Goal: Information Seeking & Learning: Learn about a topic

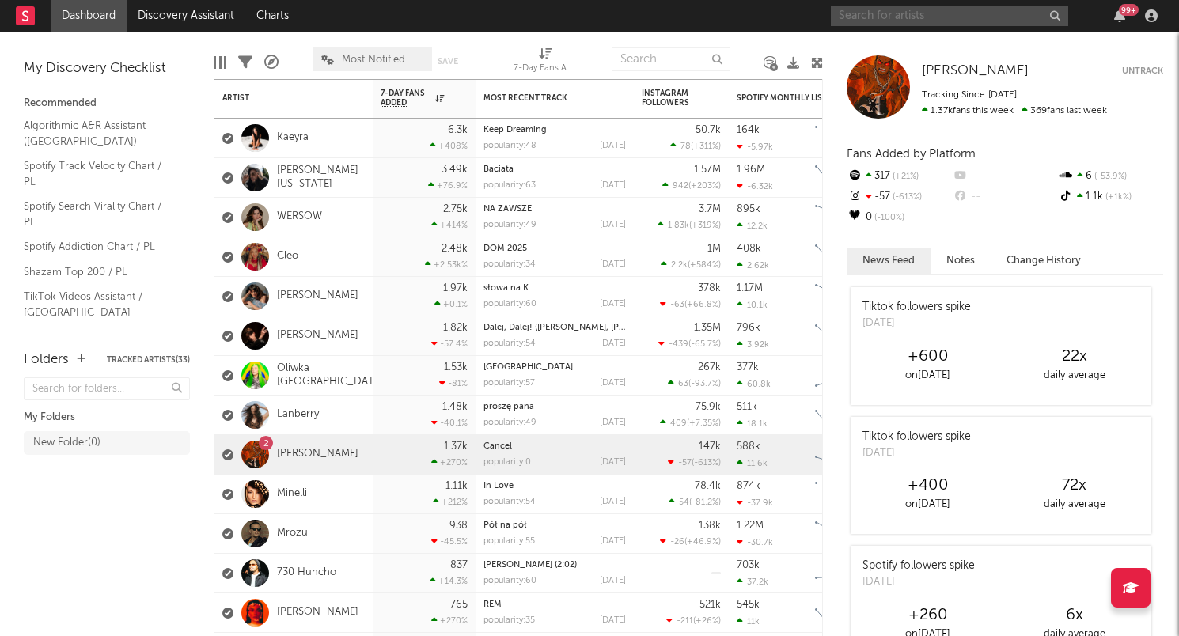
click at [916, 14] on input "text" at bounding box center [949, 16] width 237 height 20
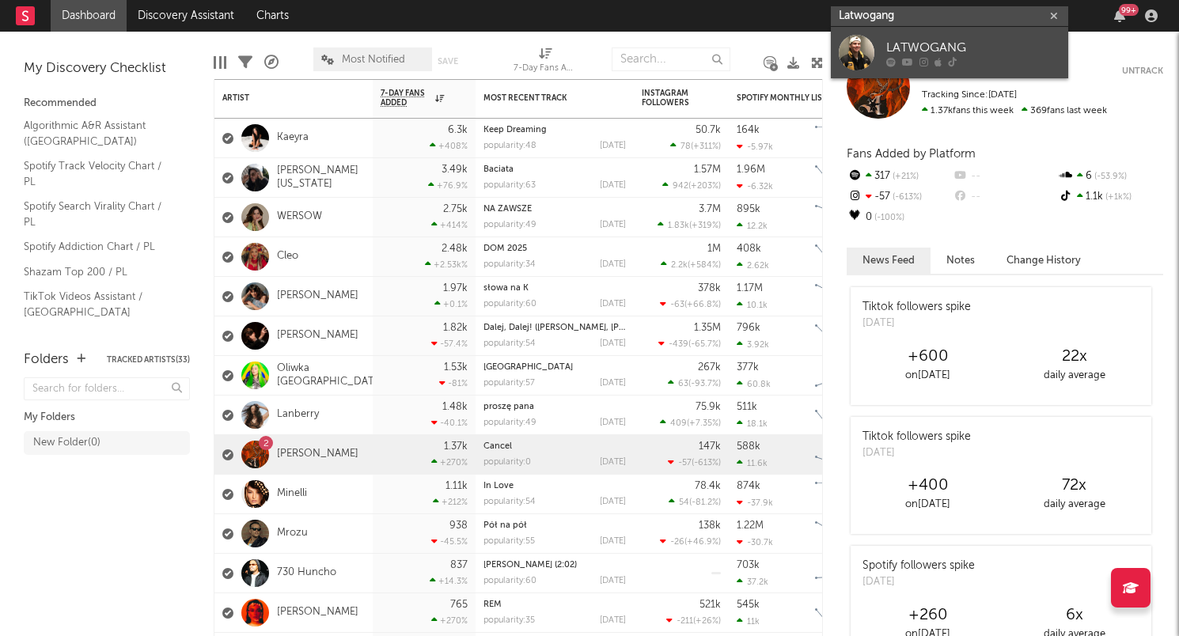
type input "Latwogang"
click at [927, 55] on div "LATWOGANG" at bounding box center [973, 47] width 174 height 19
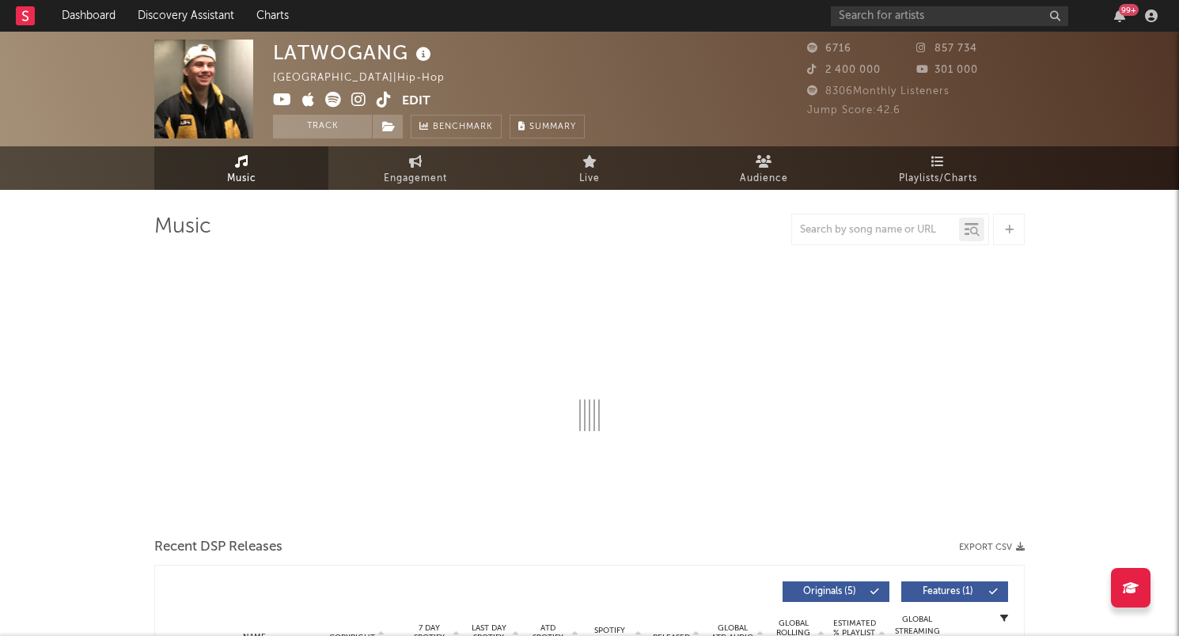
select select "6m"
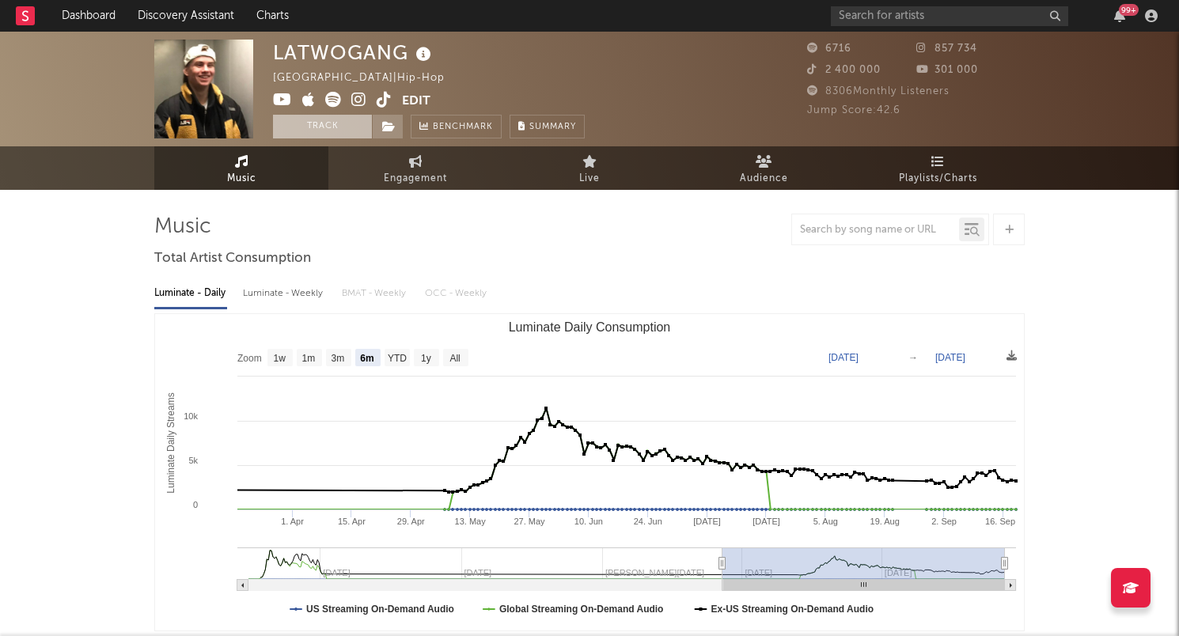
click at [331, 127] on button "Track" at bounding box center [322, 127] width 99 height 24
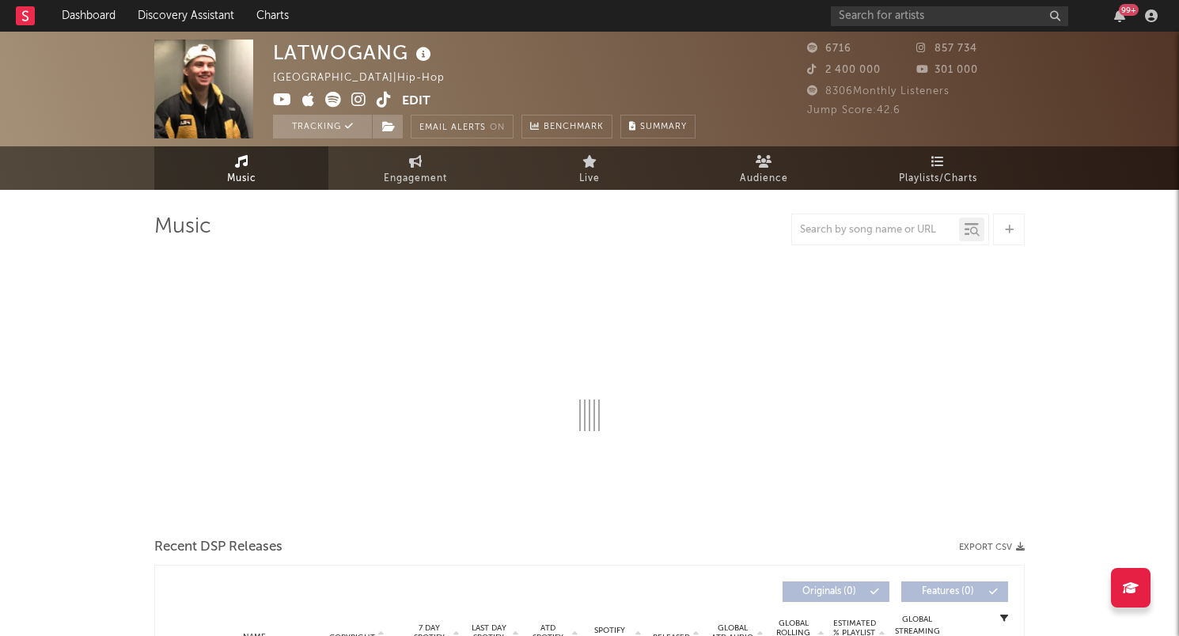
select select "6m"
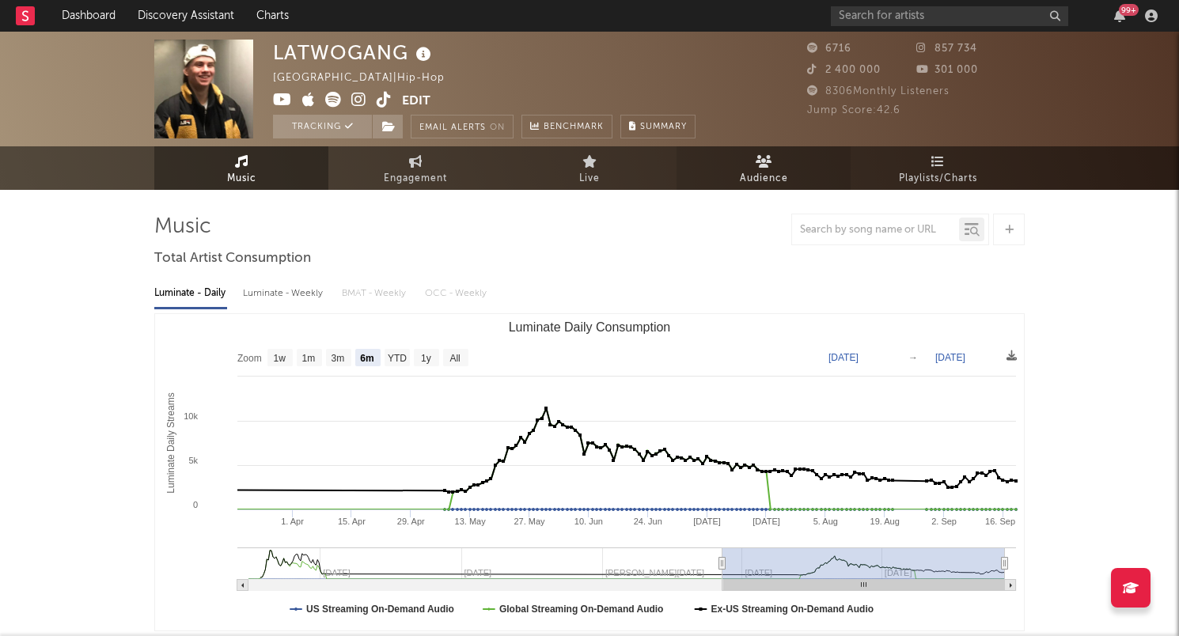
click at [759, 179] on span "Audience" at bounding box center [764, 178] width 48 height 19
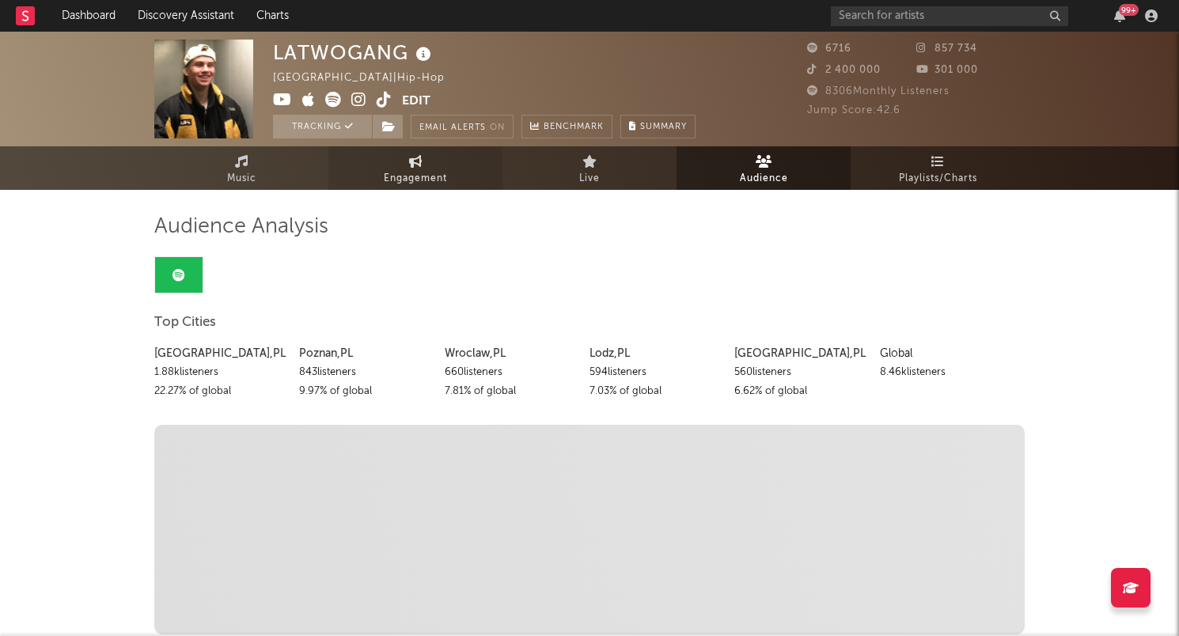
click at [421, 166] on icon at bounding box center [415, 161] width 13 height 13
select select "1w"
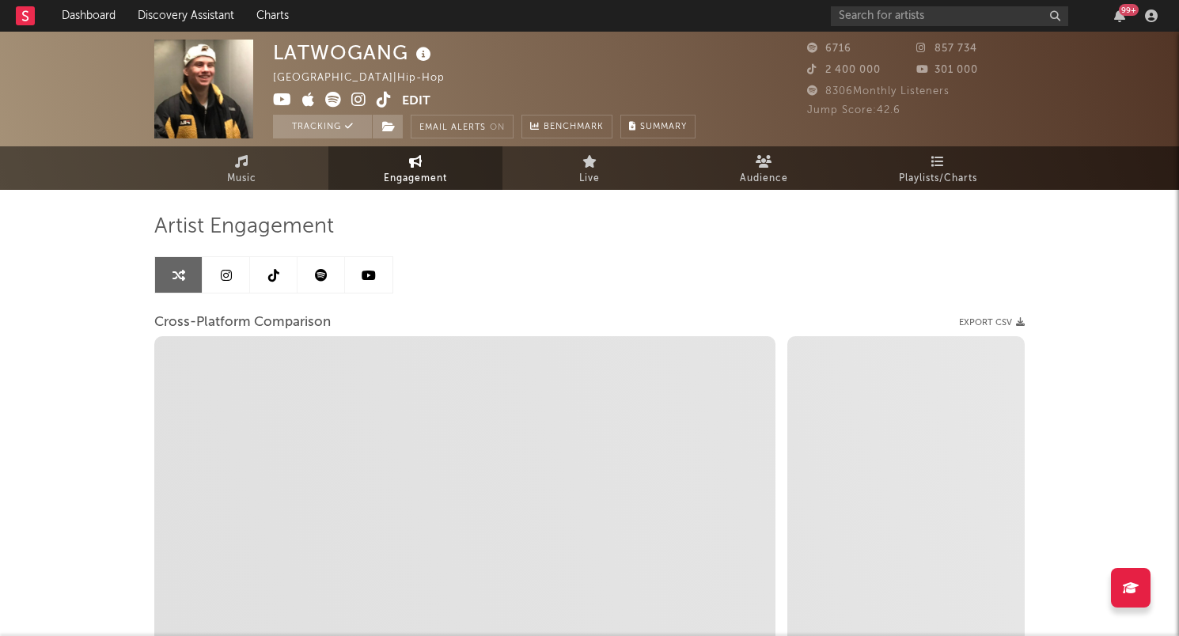
select select "1m"
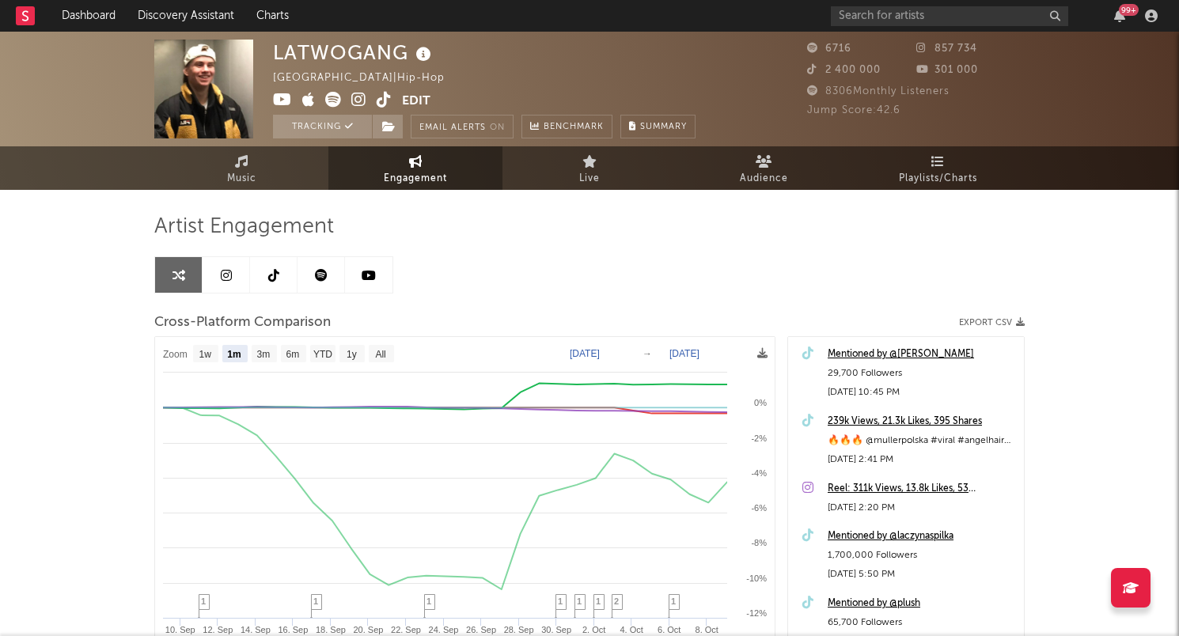
click at [226, 272] on icon at bounding box center [226, 275] width 11 height 13
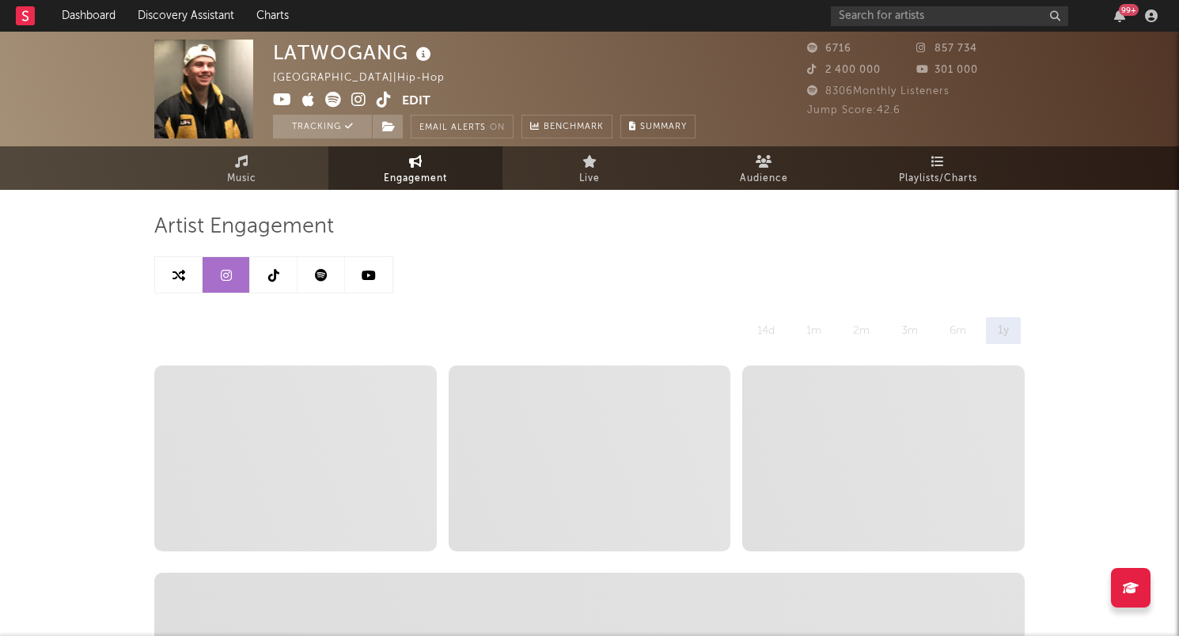
select select "6m"
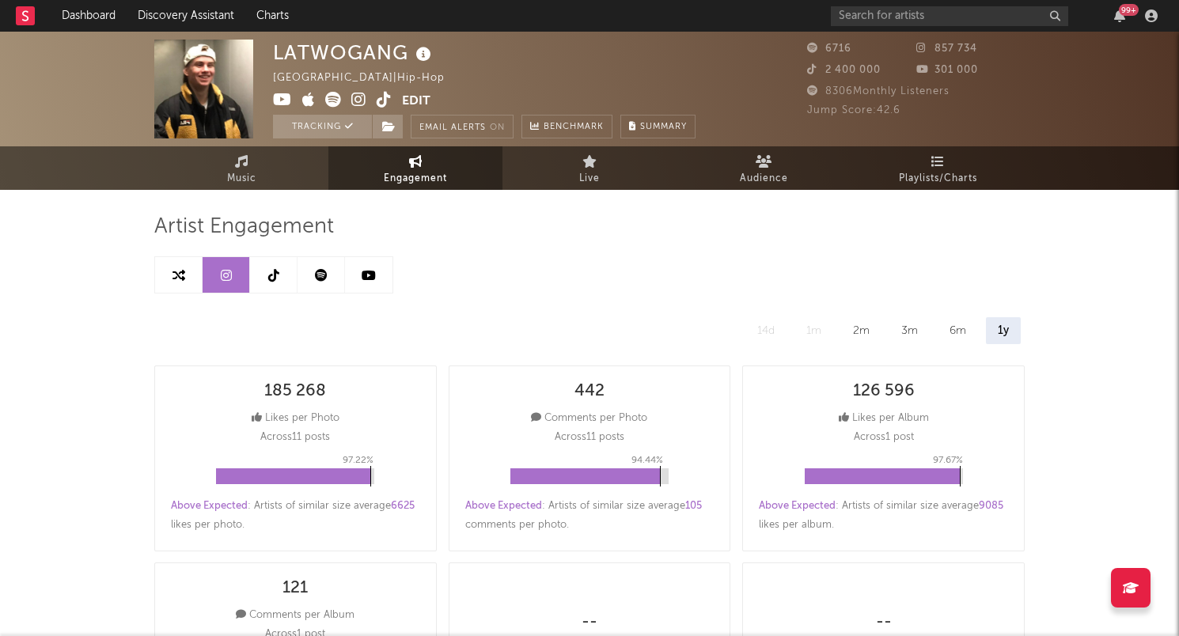
click at [278, 276] on icon at bounding box center [273, 275] width 11 height 13
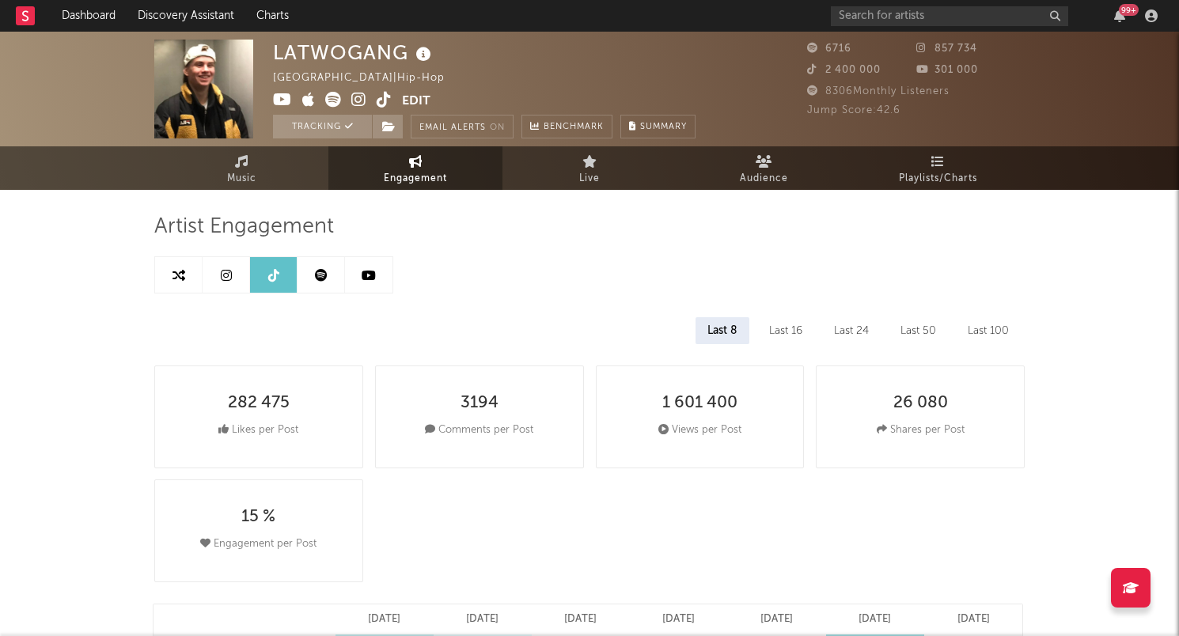
select select "6m"
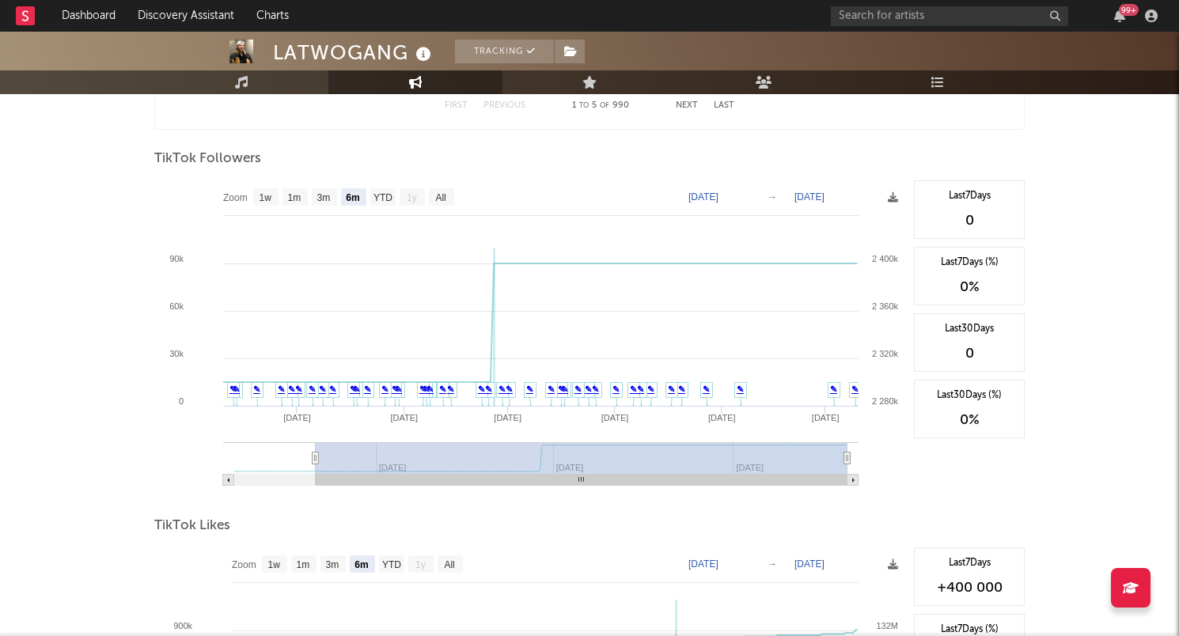
scroll to position [1480, 0]
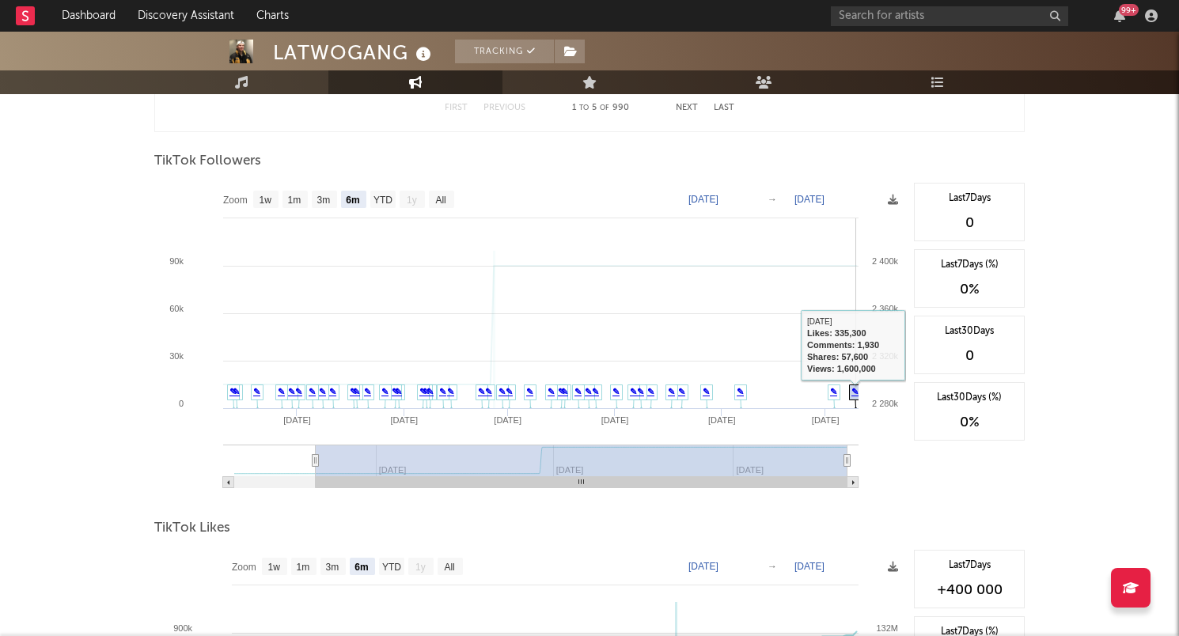
click at [857, 390] on link "✎" at bounding box center [854, 391] width 7 height 9
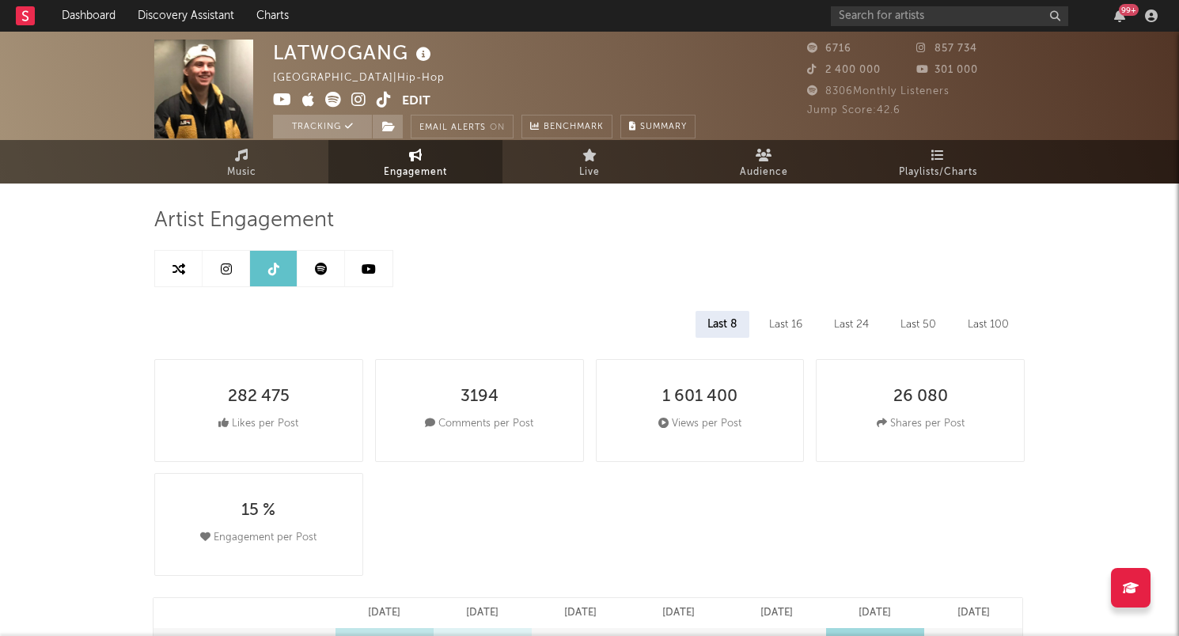
scroll to position [0, 0]
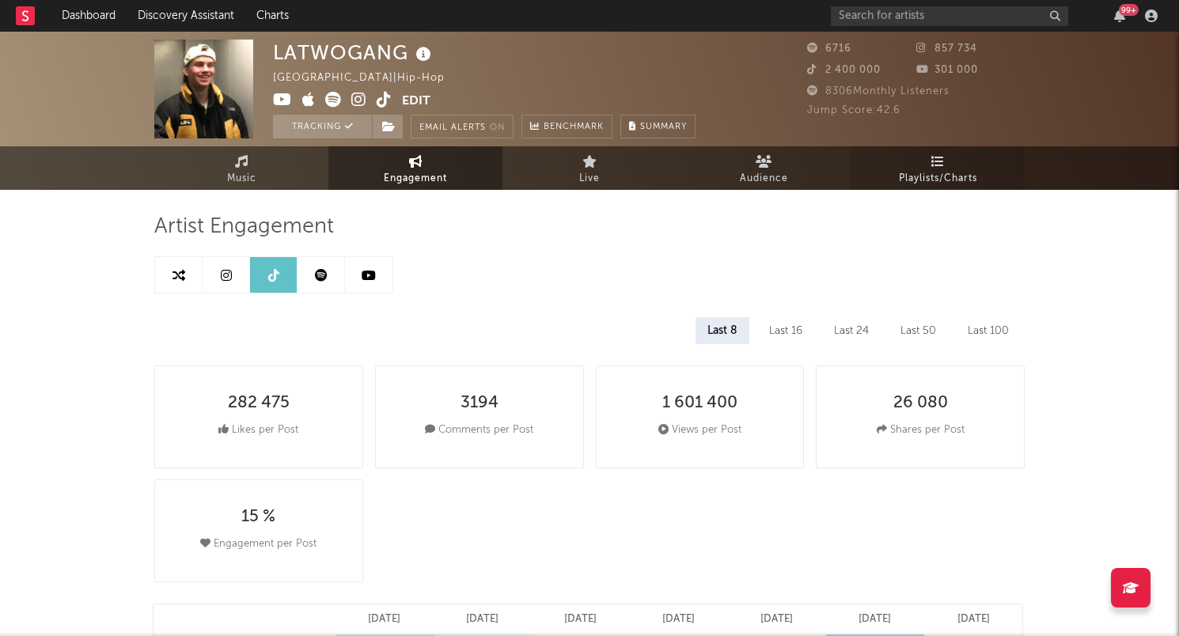
click at [939, 165] on icon at bounding box center [937, 161] width 13 height 13
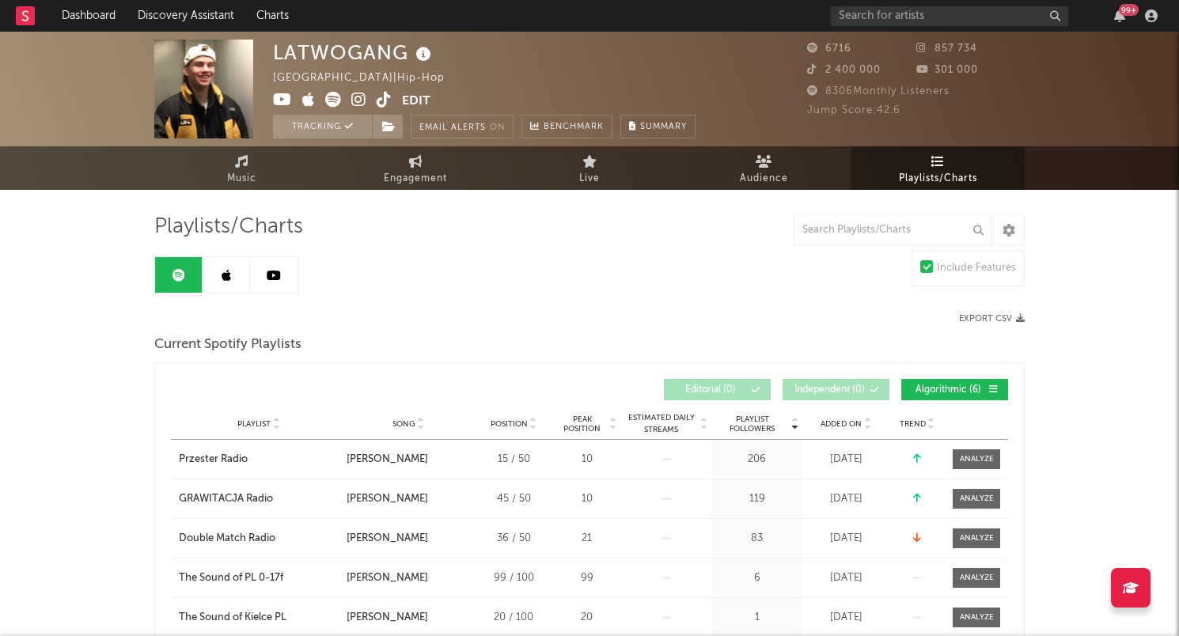
click at [838, 418] on div "Added On" at bounding box center [845, 424] width 79 height 12
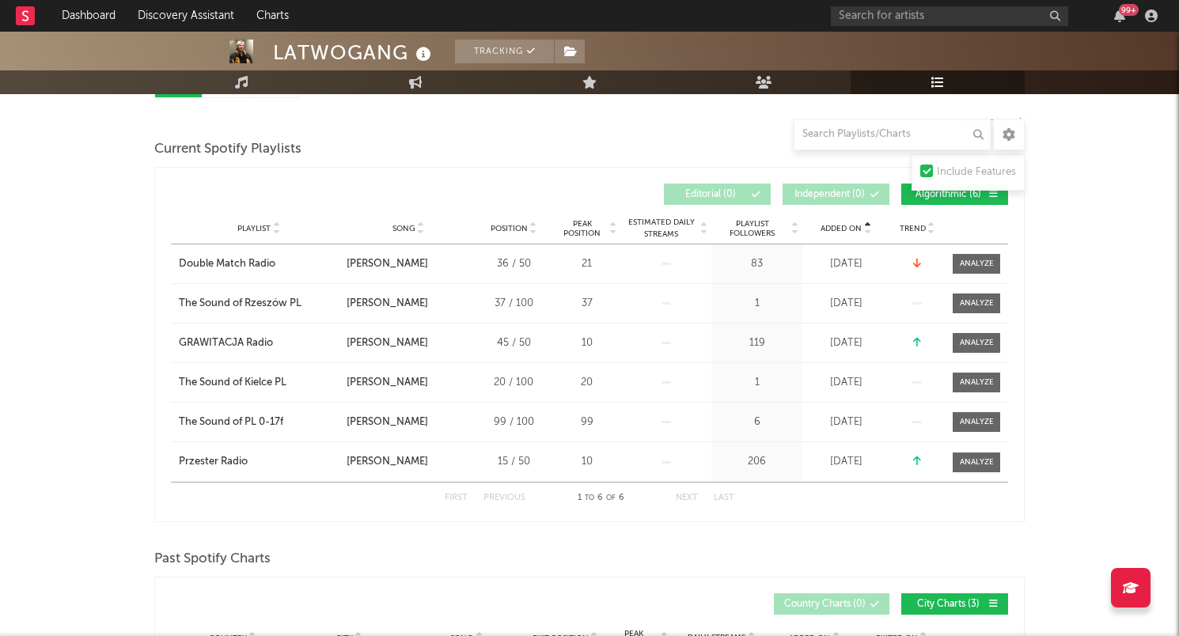
scroll to position [188, 0]
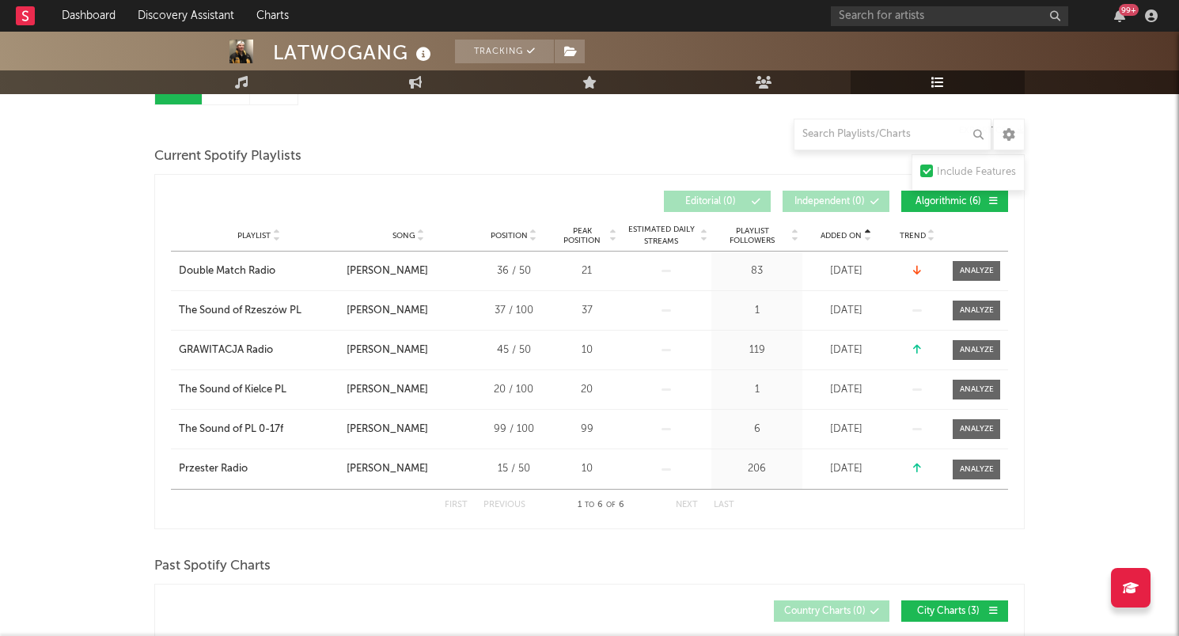
click at [849, 234] on span "Added On" at bounding box center [840, 235] width 41 height 9
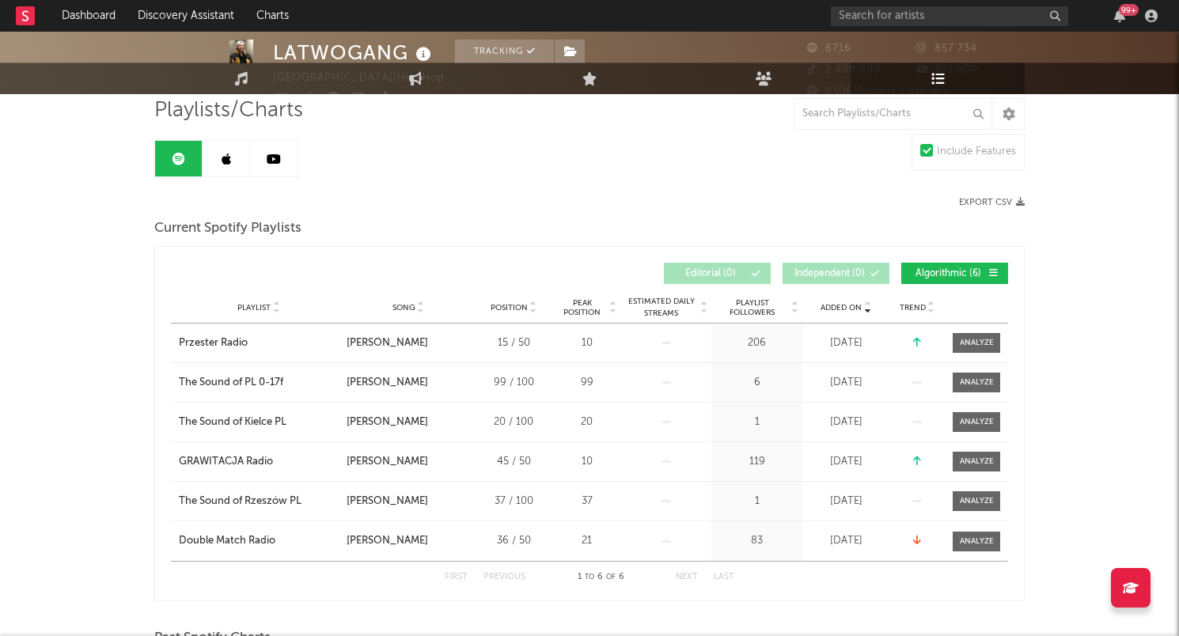
scroll to position [0, 0]
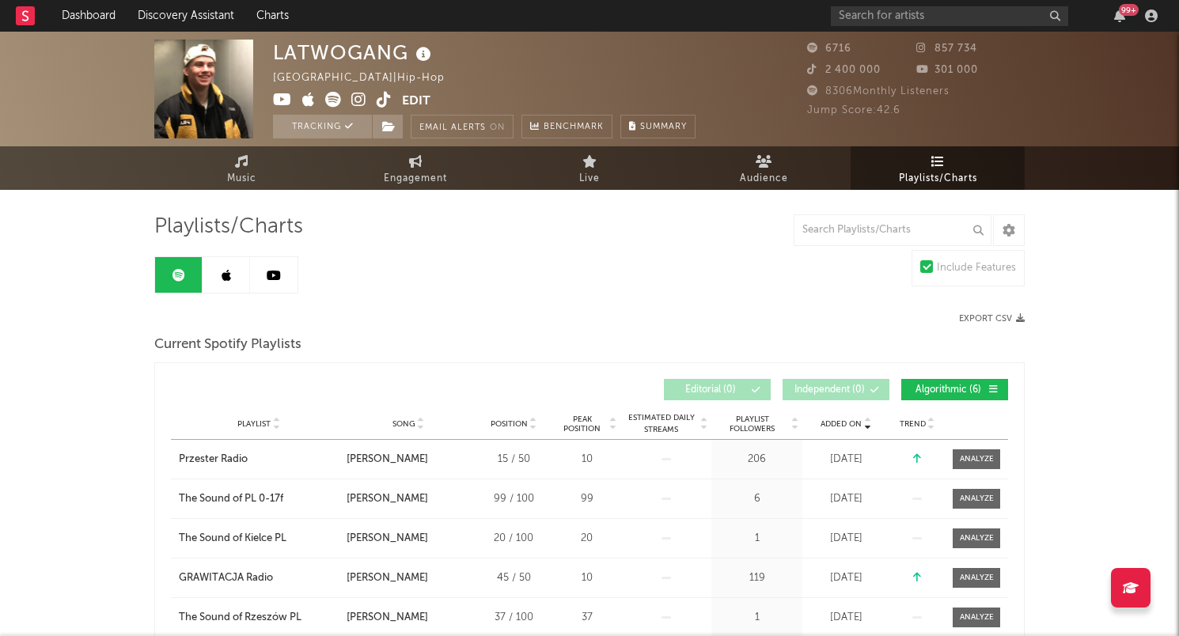
click at [241, 275] on link at bounding box center [226, 275] width 47 height 36
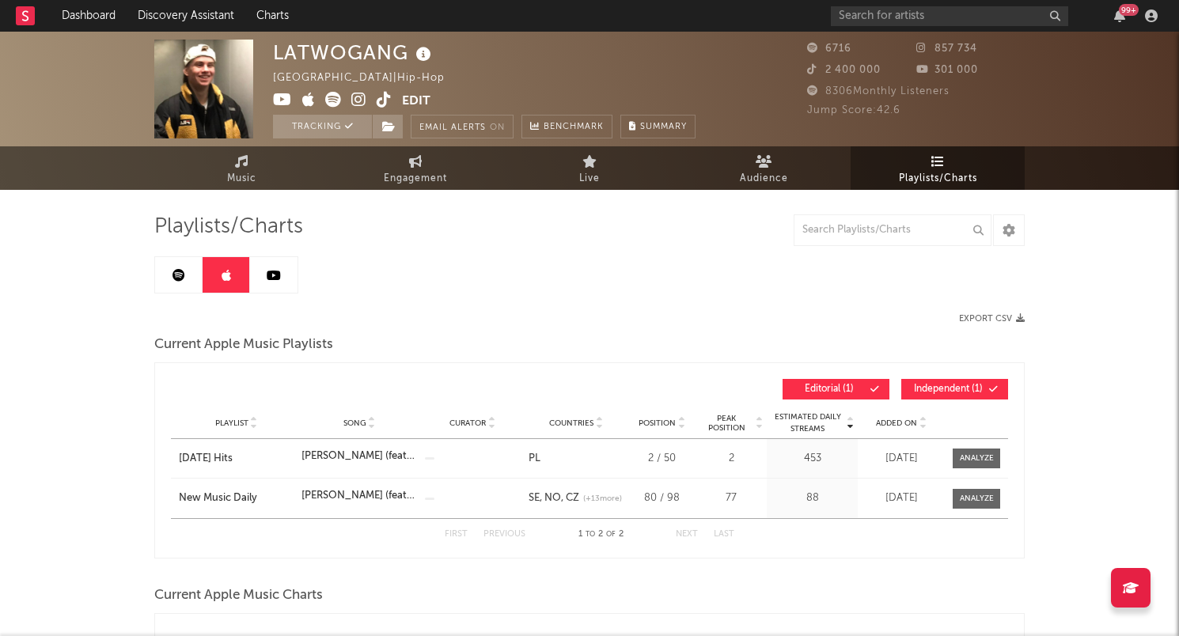
click at [289, 284] on link at bounding box center [273, 275] width 47 height 36
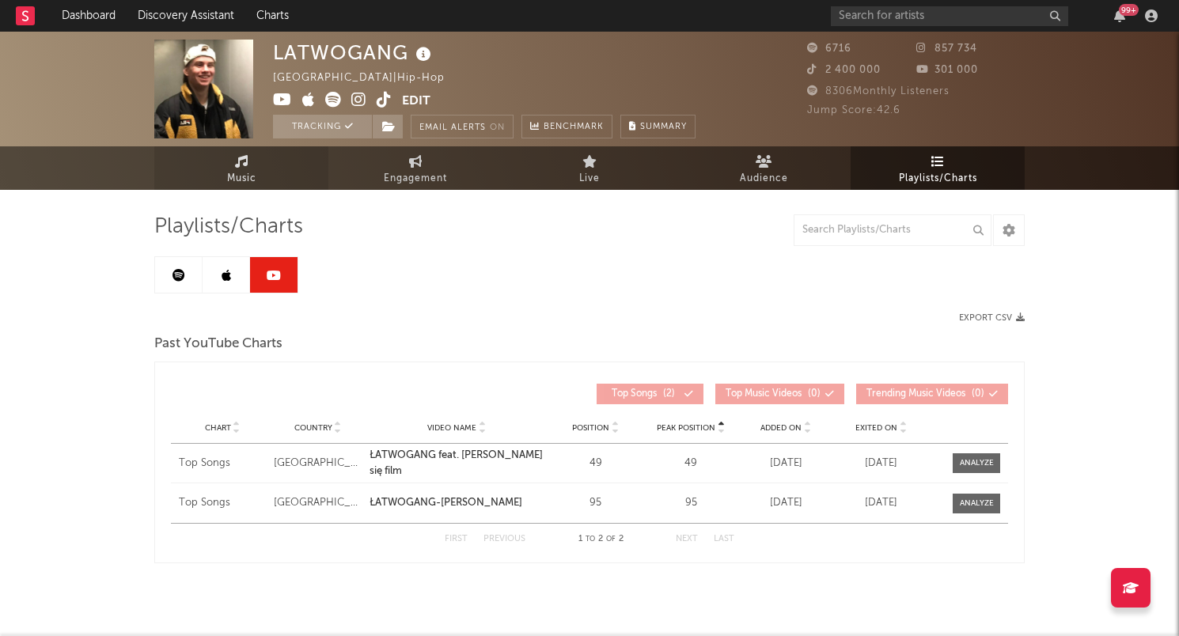
click at [248, 163] on link "Music" at bounding box center [241, 168] width 174 height 44
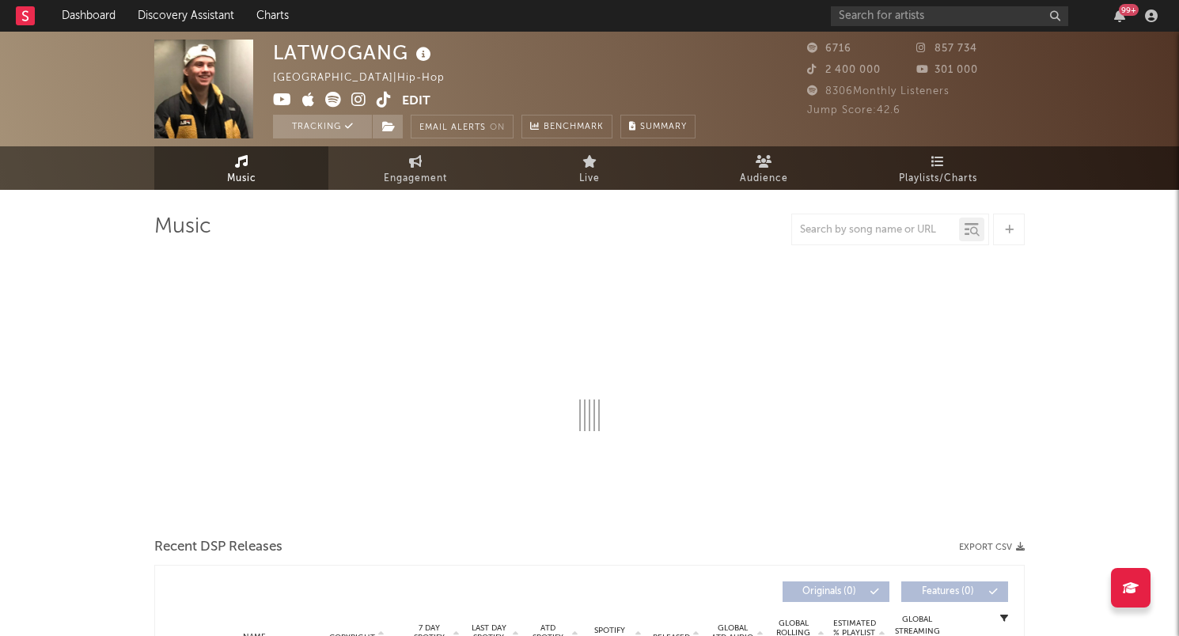
select select "6m"
